Goal: Download file/media

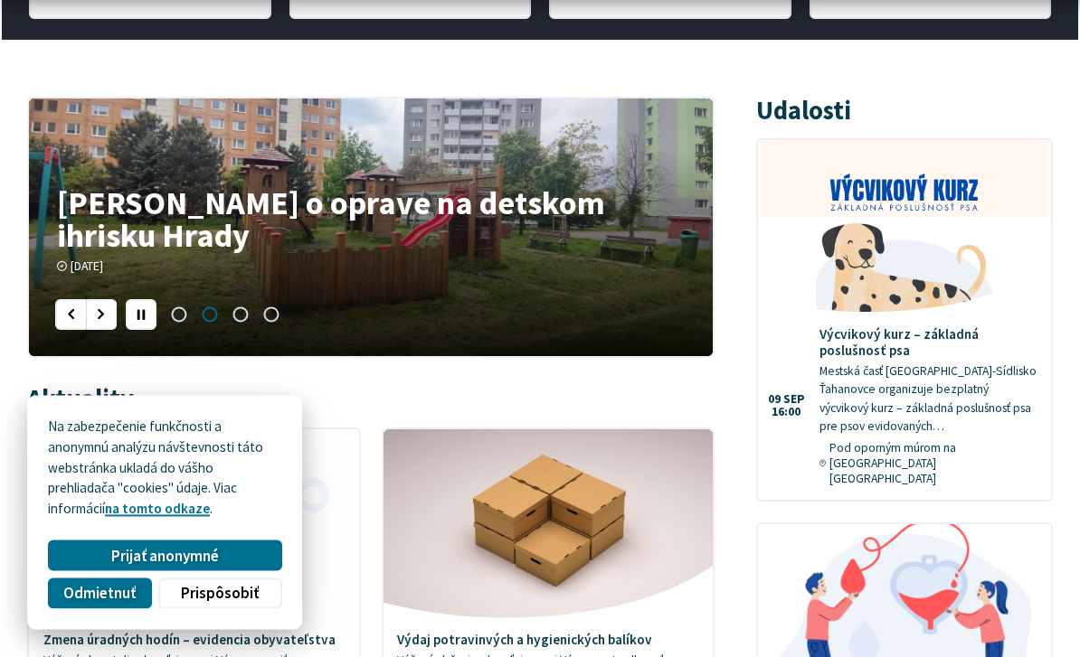
scroll to position [615, 0]
click at [98, 603] on span "Odmietnuť" at bounding box center [99, 593] width 72 height 19
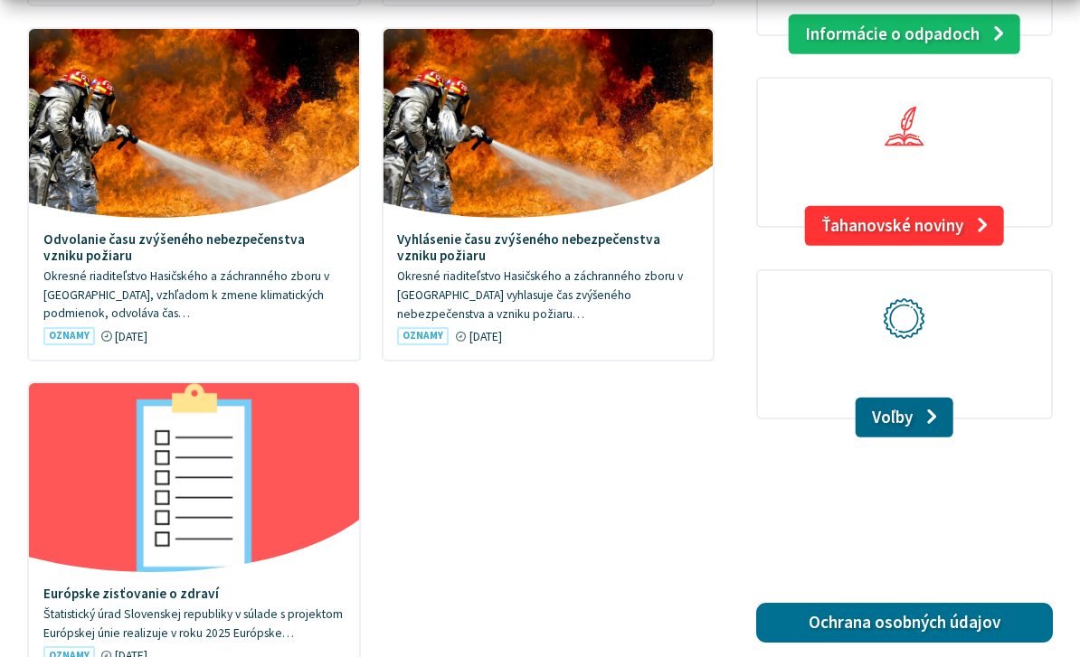
scroll to position [1976, 0]
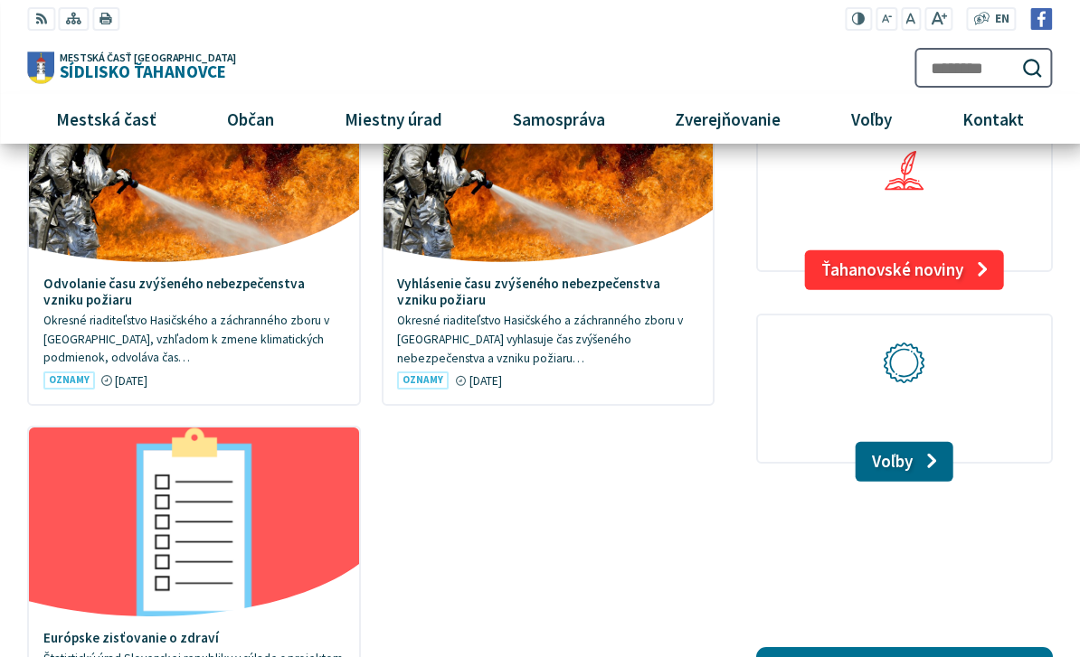
click at [966, 250] on link "Ťahanovské noviny" at bounding box center [904, 270] width 200 height 40
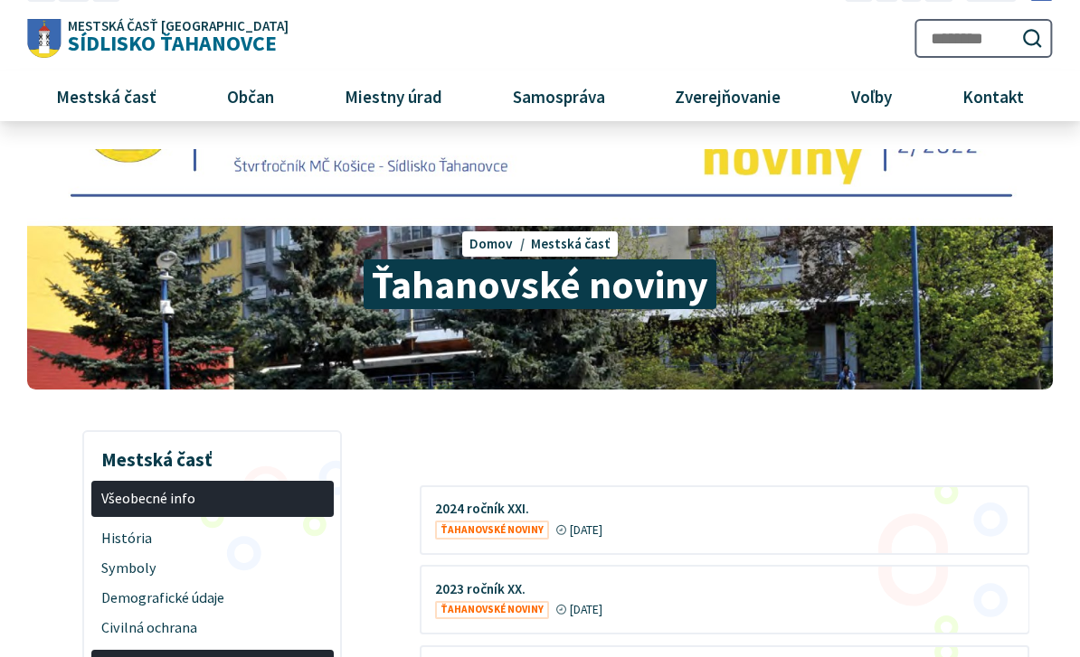
scroll to position [34, 0]
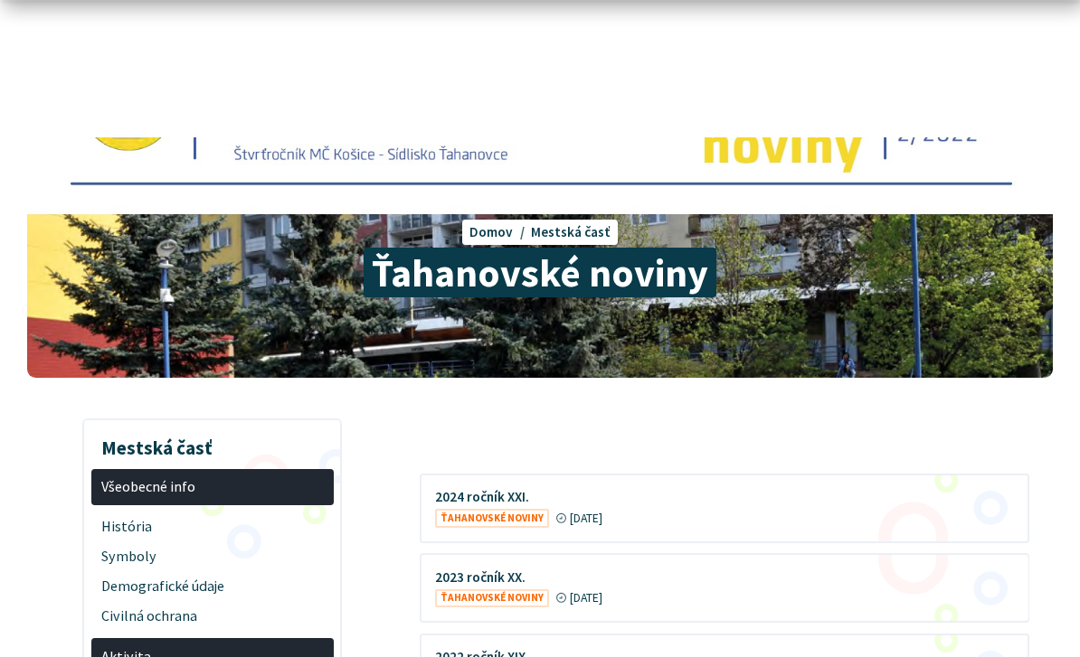
click at [637, 514] on figure at bounding box center [724, 509] width 607 height 66
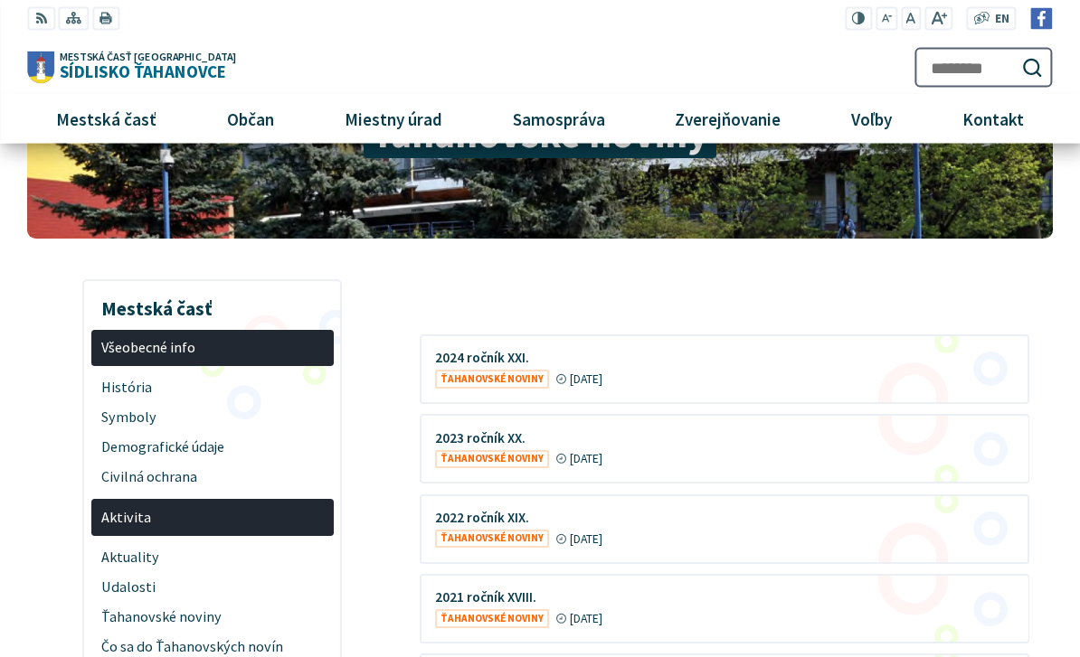
scroll to position [174, 0]
click at [507, 382] on figure at bounding box center [724, 369] width 607 height 66
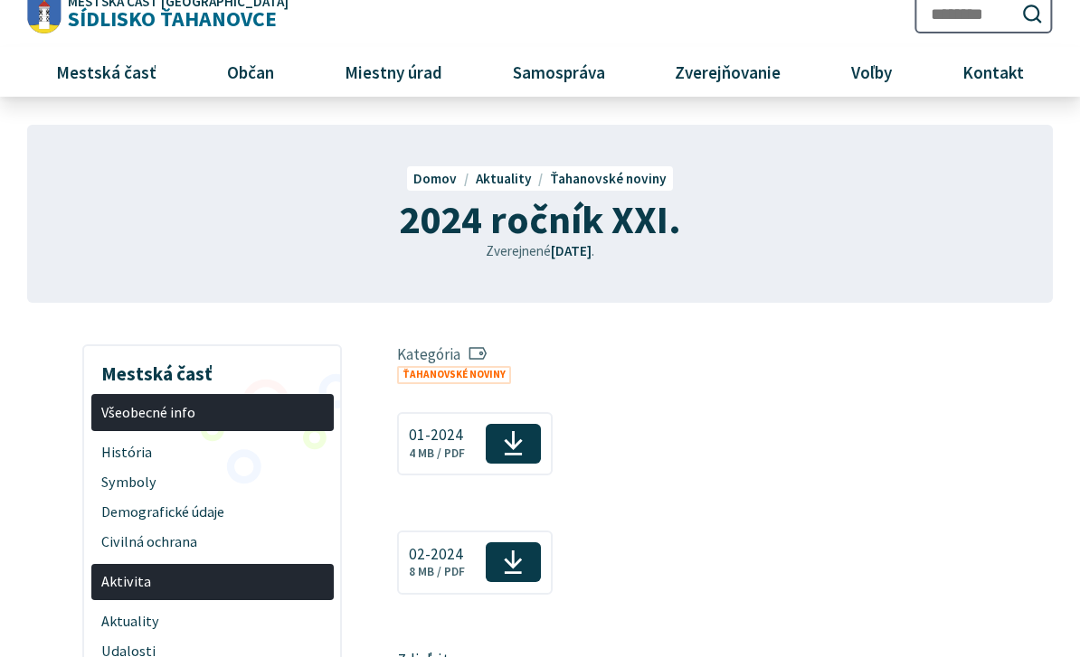
scroll to position [62, 0]
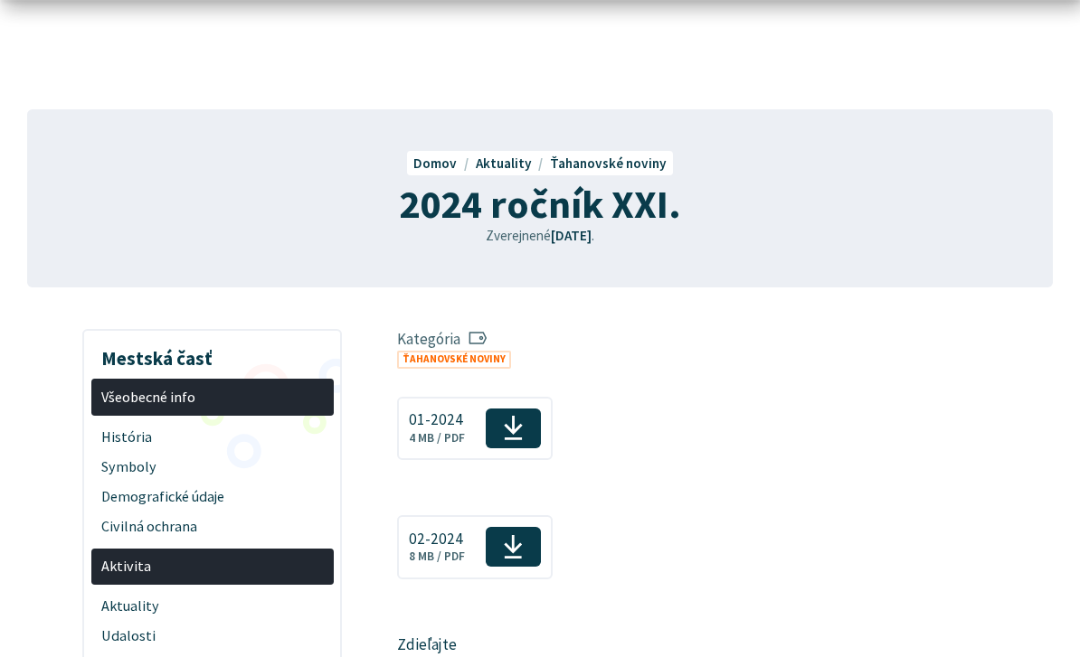
click at [526, 555] on span "Stiahnuť" at bounding box center [513, 547] width 55 height 40
